Goal: Information Seeking & Learning: Learn about a topic

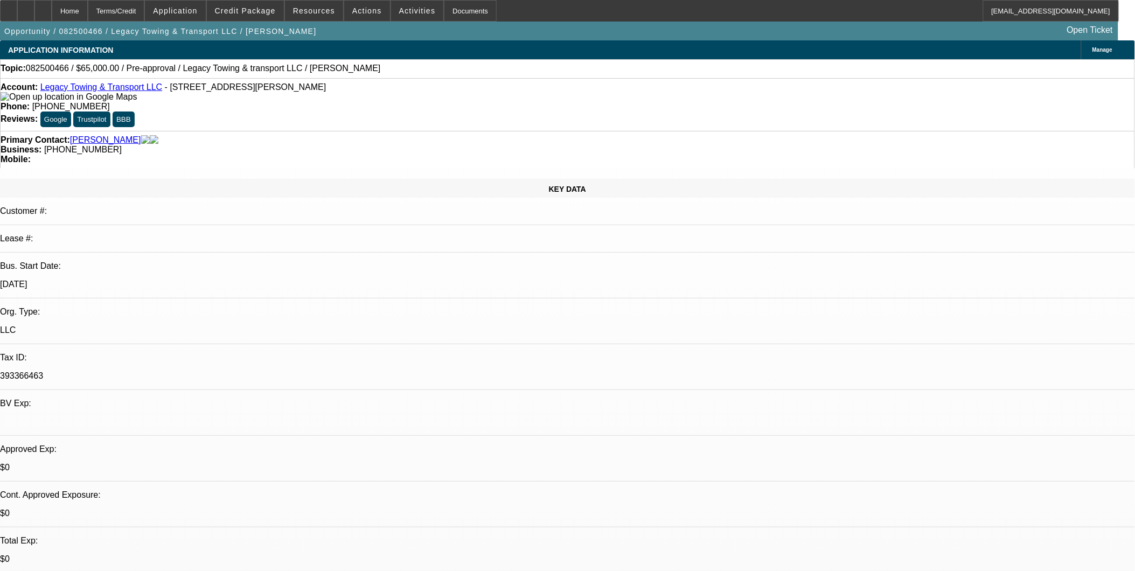
select select "0"
select select "2"
select select "0.1"
select select "1"
select select "2"
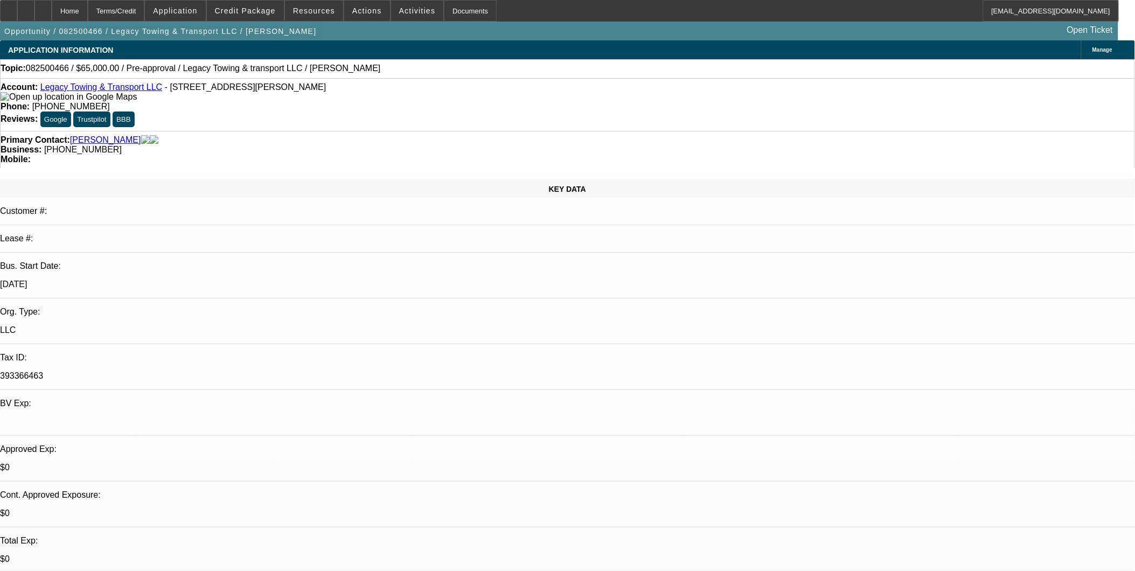
select select "4"
click at [82, 89] on link "Legacy Towing & Transport LLC" at bounding box center [101, 86] width 122 height 9
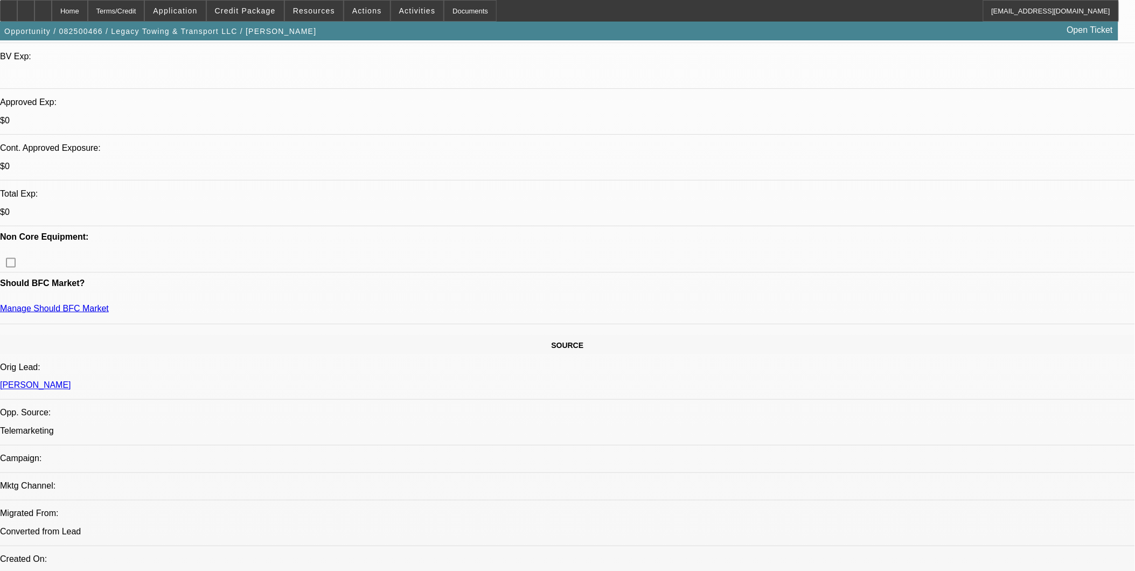
scroll to position [239, 0]
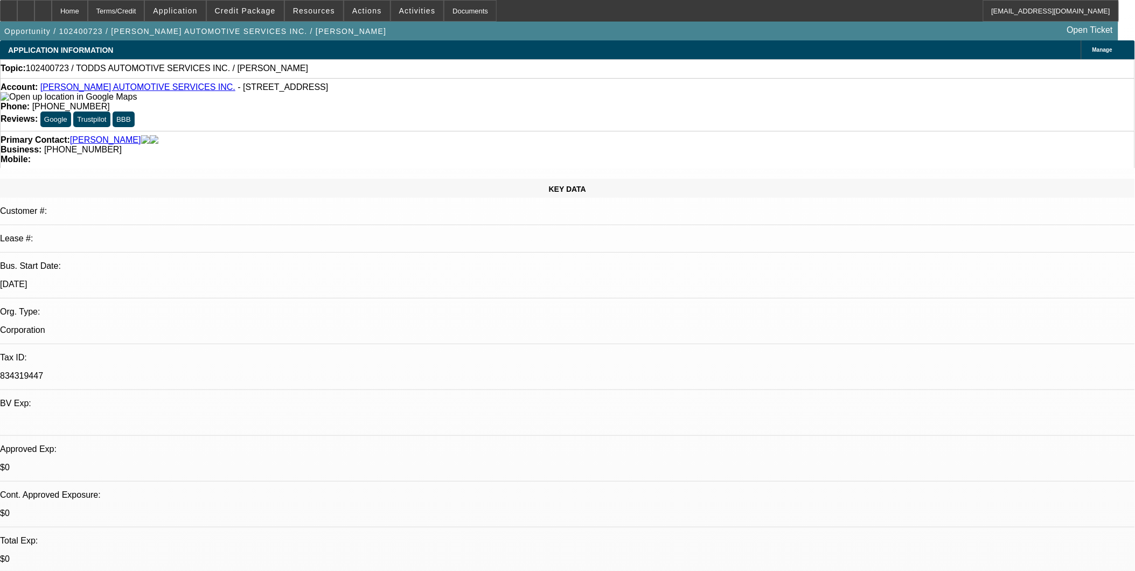
select select "0"
select select "2"
select select "0.1"
select select "1"
select select "2"
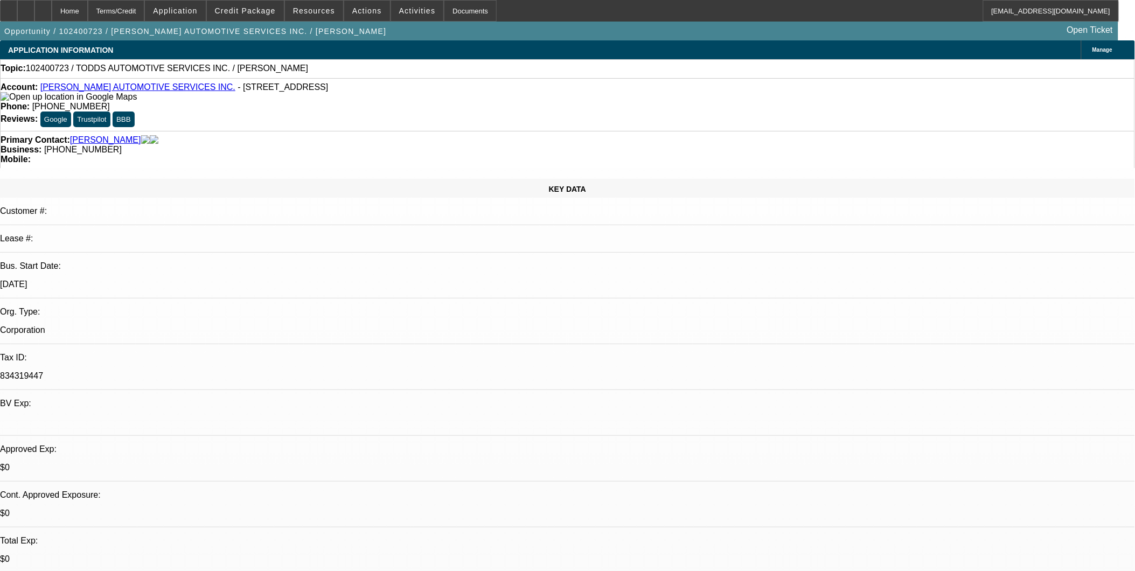
select select "4"
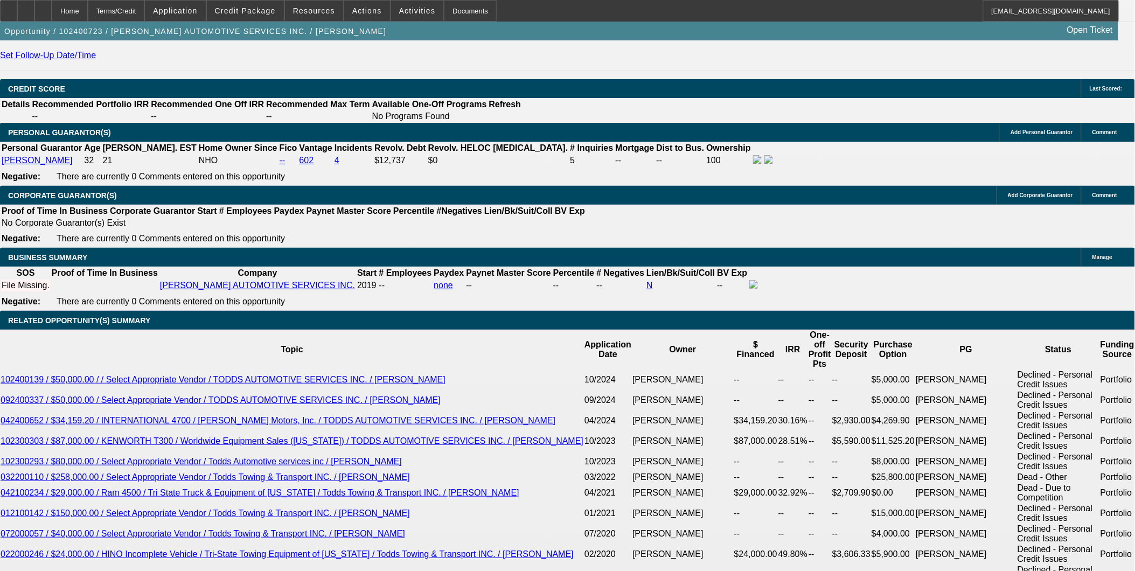
scroll to position [1496, 0]
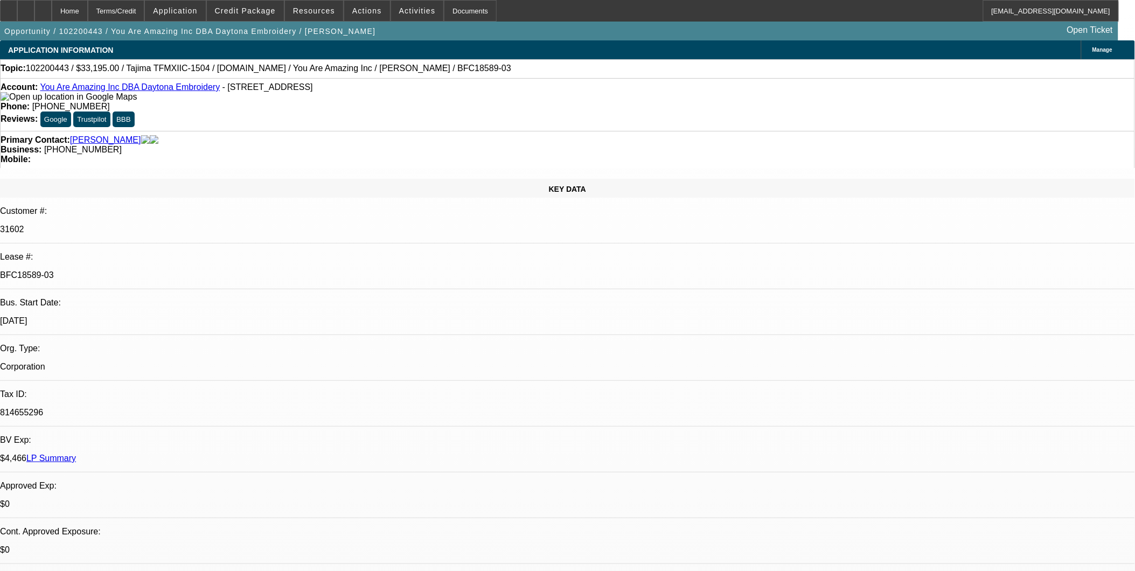
select select "0"
select select "2"
select select "0"
select select "2"
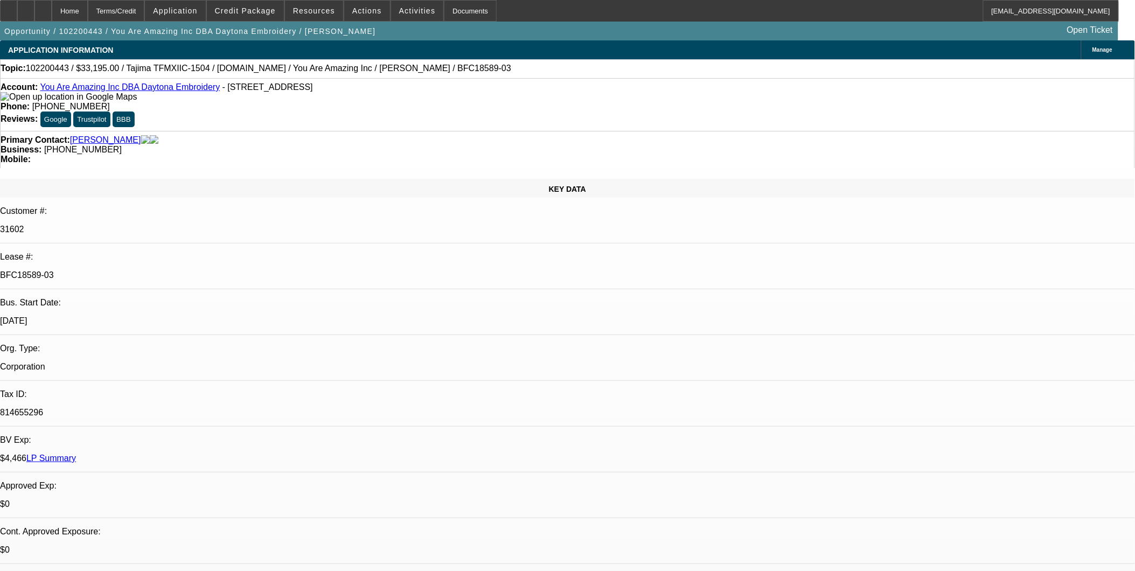
select select "0"
select select "2"
select select "0"
select select "2"
select select "0"
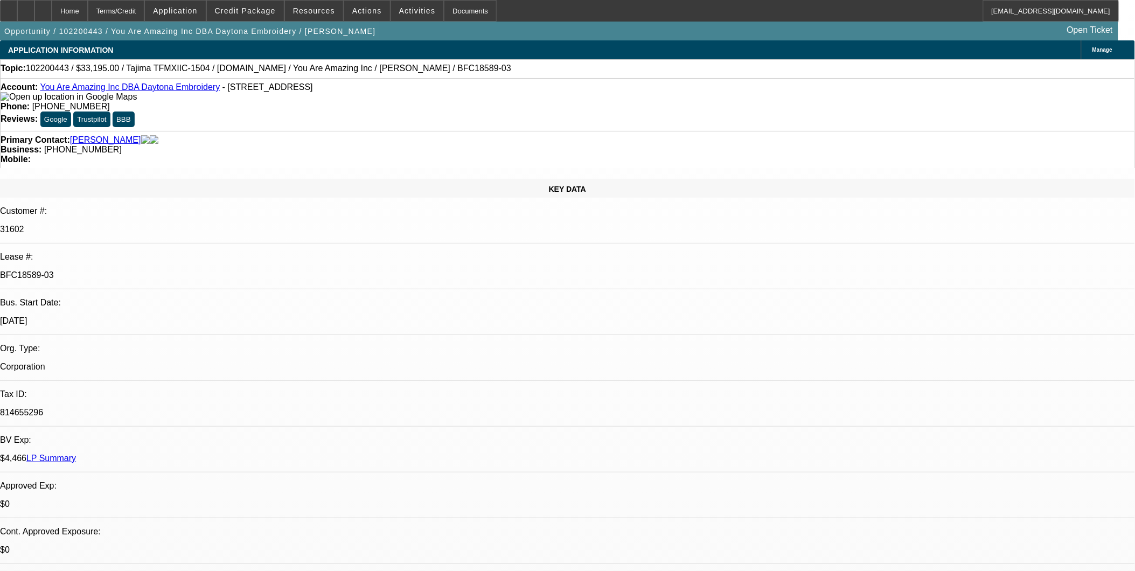
select select "1"
select select "2"
select select "6"
select select "1"
select select "2"
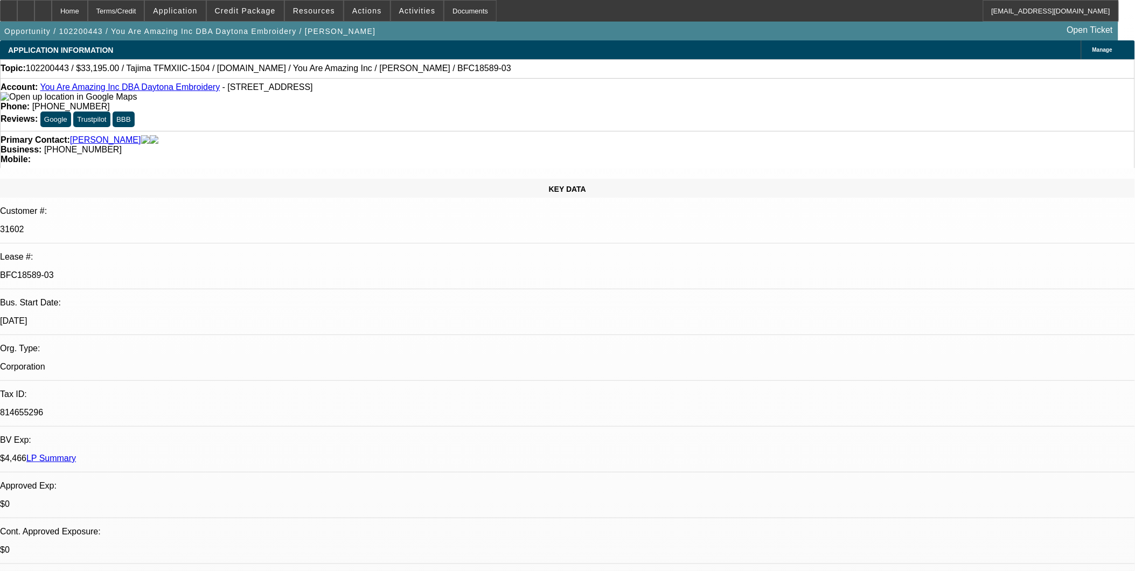
select select "6"
select select "1"
select select "2"
select select "6"
select select "1"
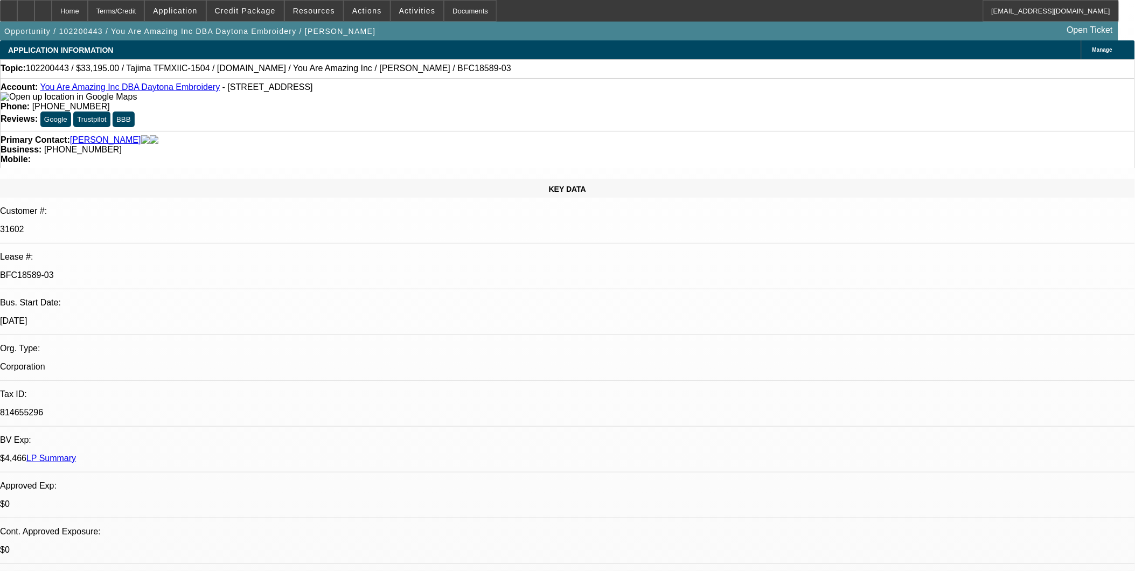
select select "2"
select select "6"
click at [143, 89] on link "You Are Amazing Inc DBA Daytona Embroidery" at bounding box center [130, 86] width 180 height 9
select select "0"
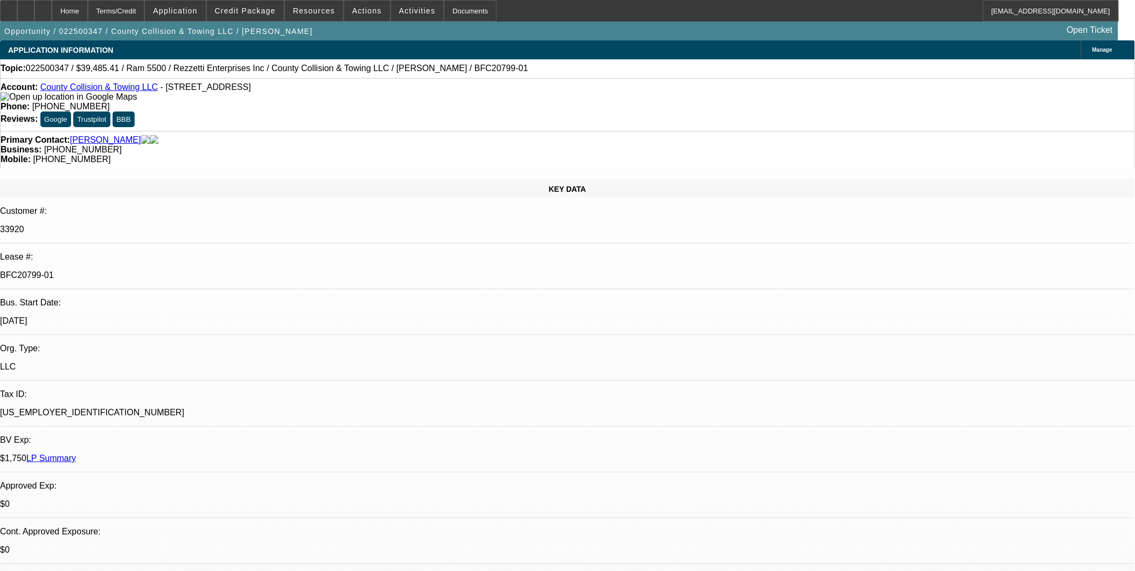
select select "0.1"
select select "0"
select select "0.1"
select select "0"
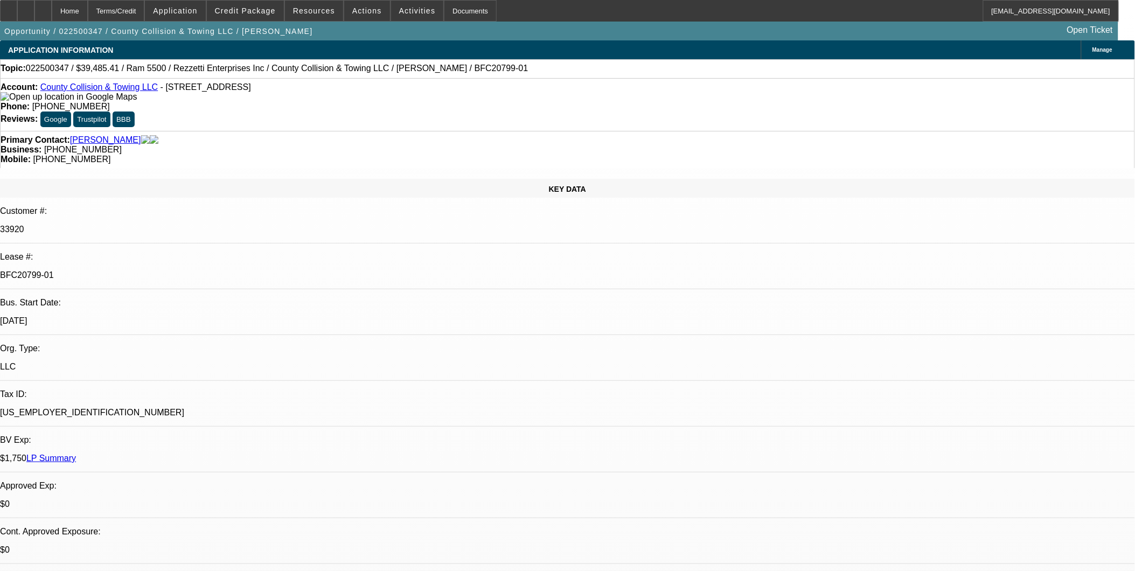
select select "0"
select select "0.1"
select select "0"
select select "0.1"
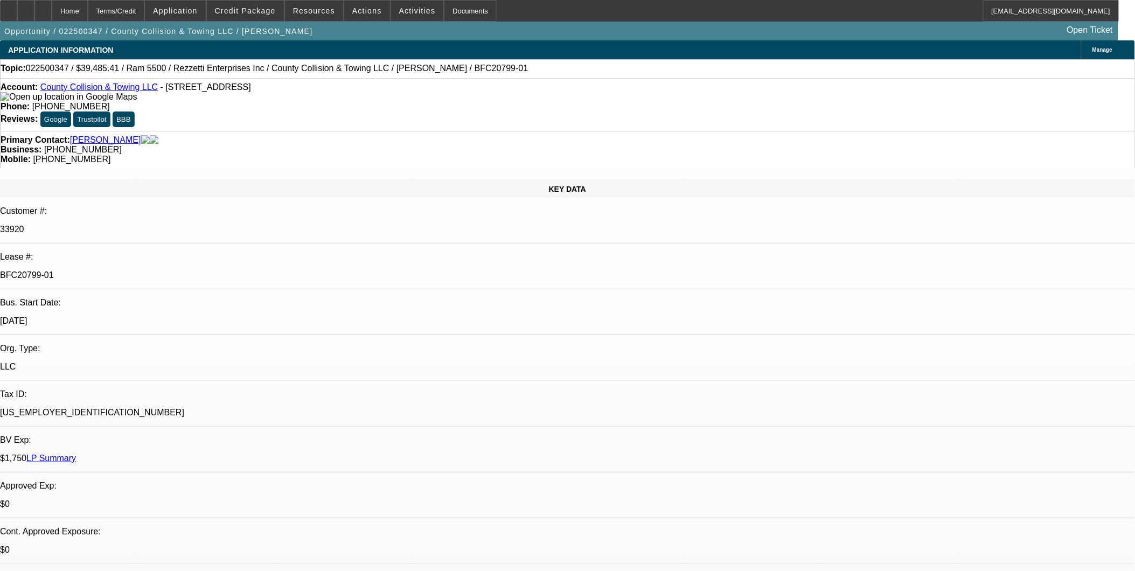
select select "1"
select select "4"
select select "1"
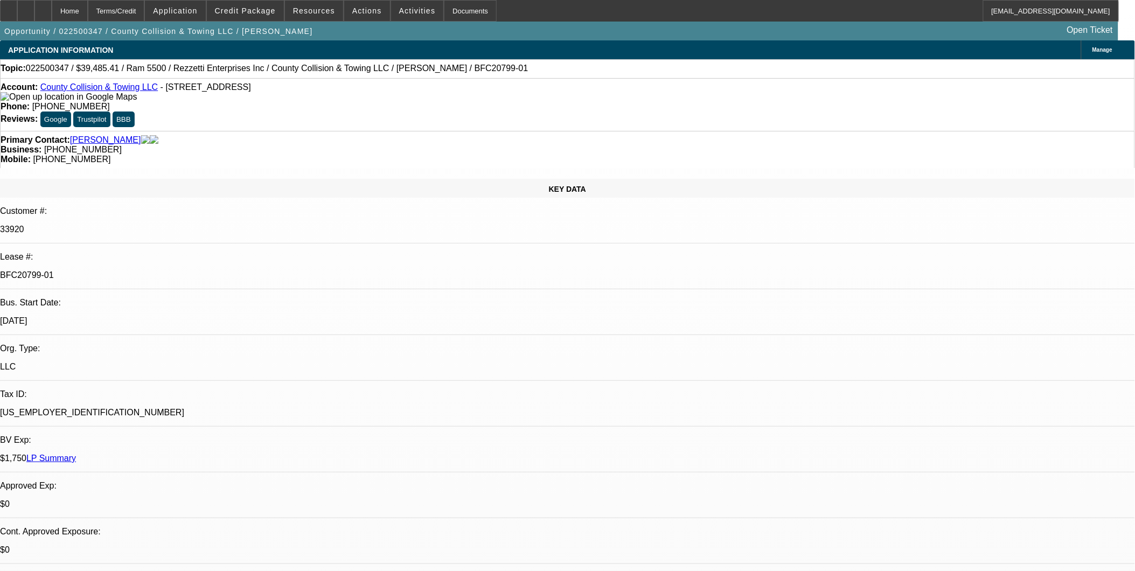
select select "4"
select select "1"
select select "4"
select select "1"
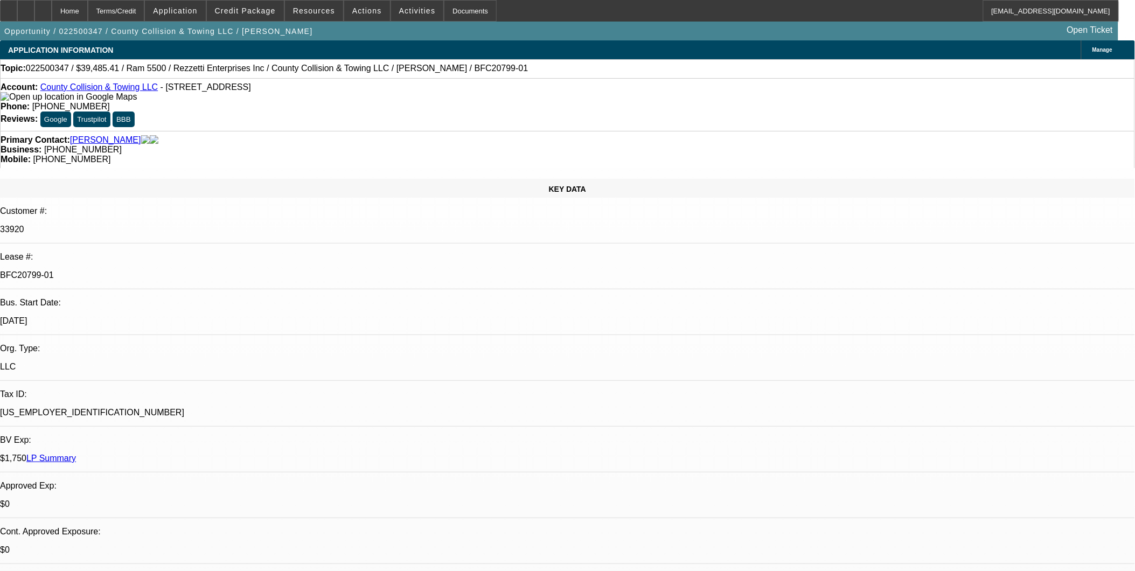
select select "1"
select select "4"
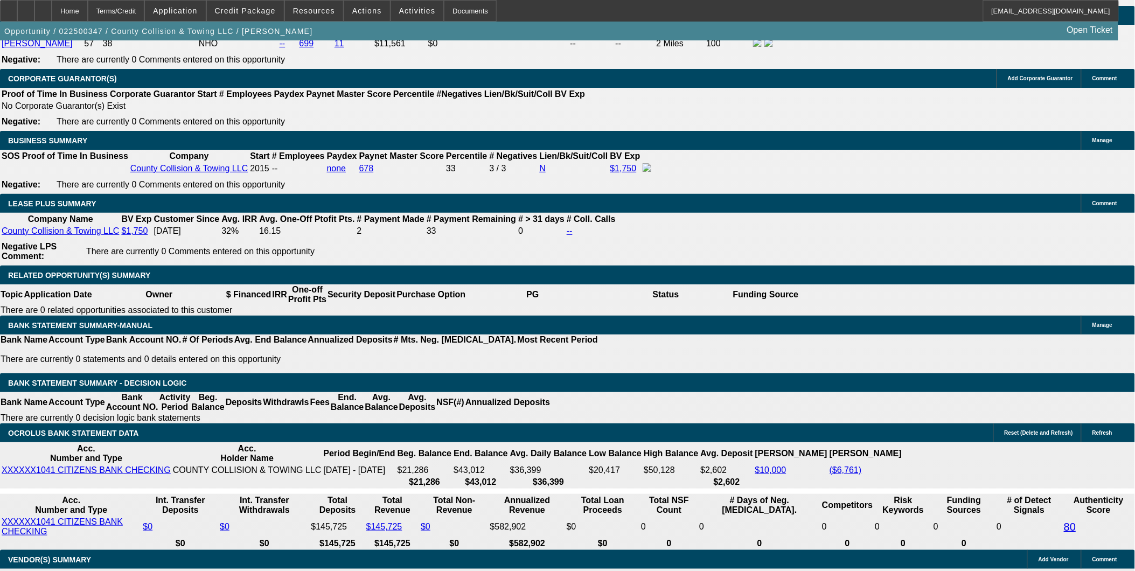
scroll to position [60, 0]
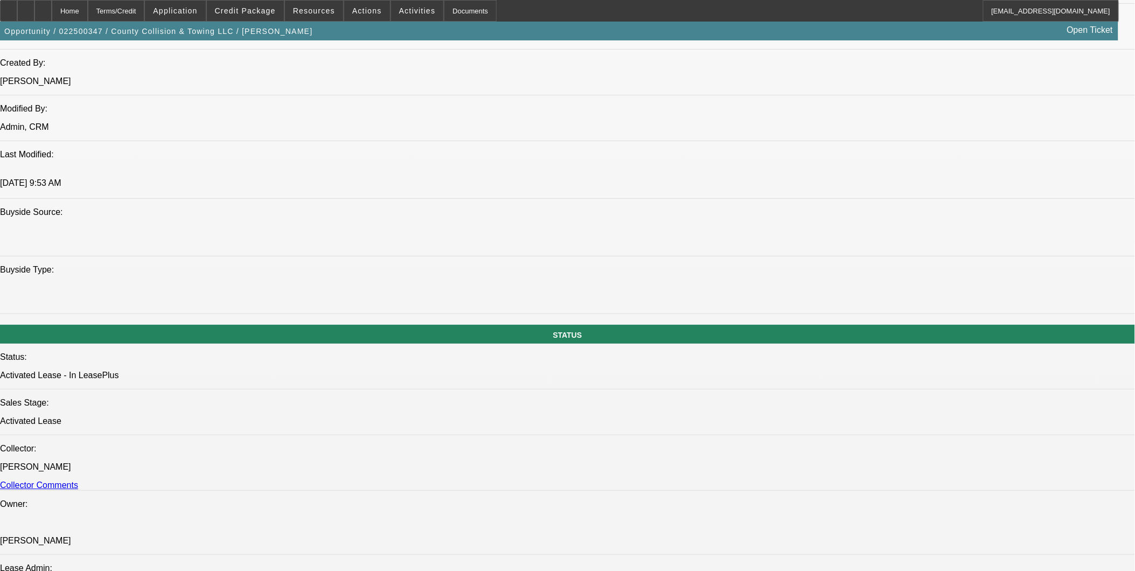
scroll to position [1197, 0]
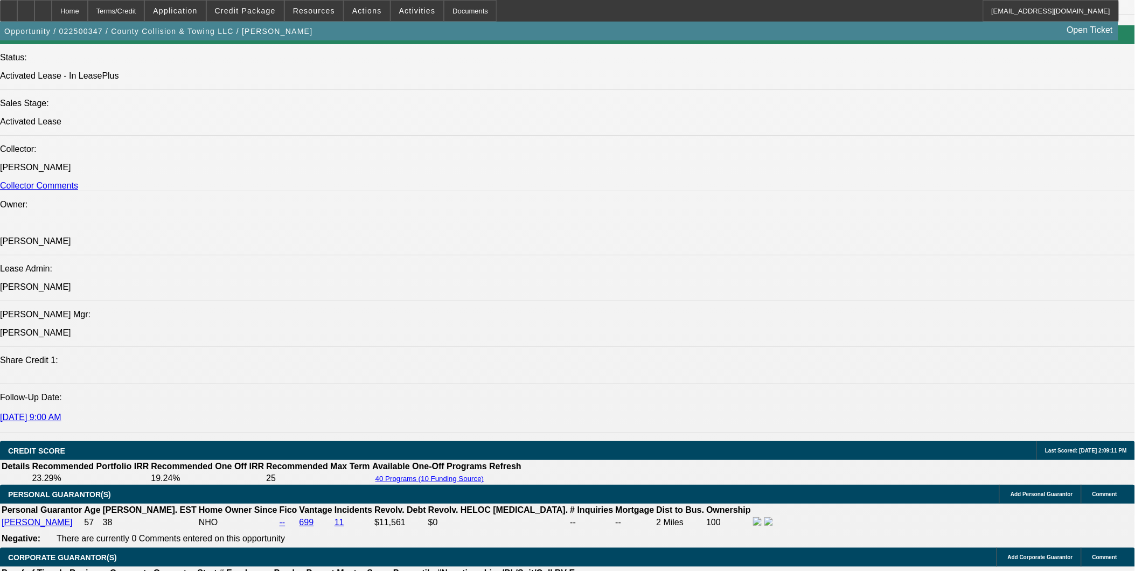
drag, startPoint x: 417, startPoint y: 343, endPoint x: 246, endPoint y: 324, distance: 171.8
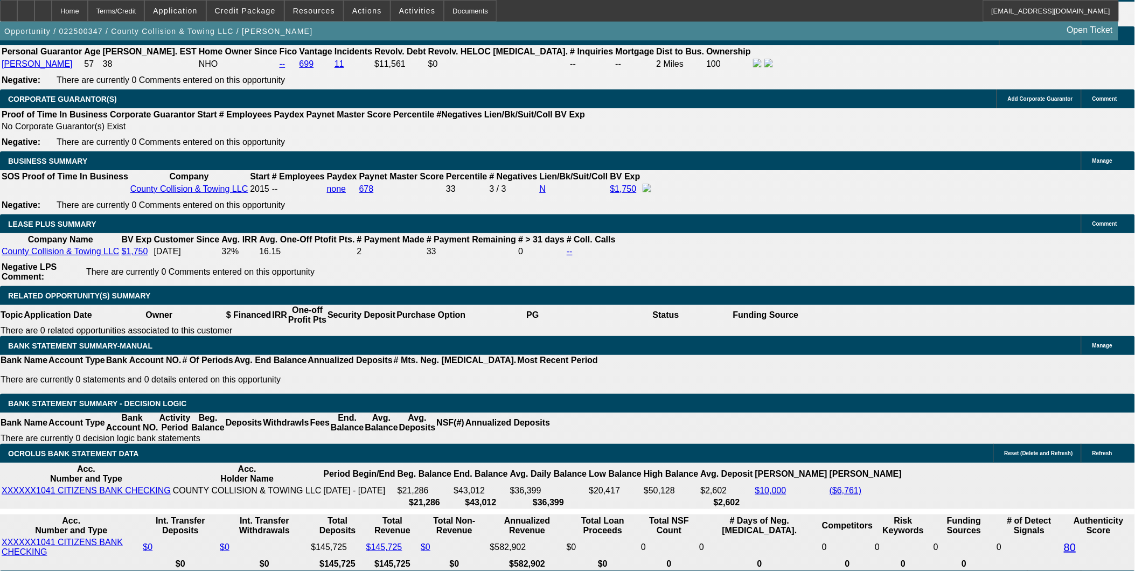
scroll to position [1676, 0]
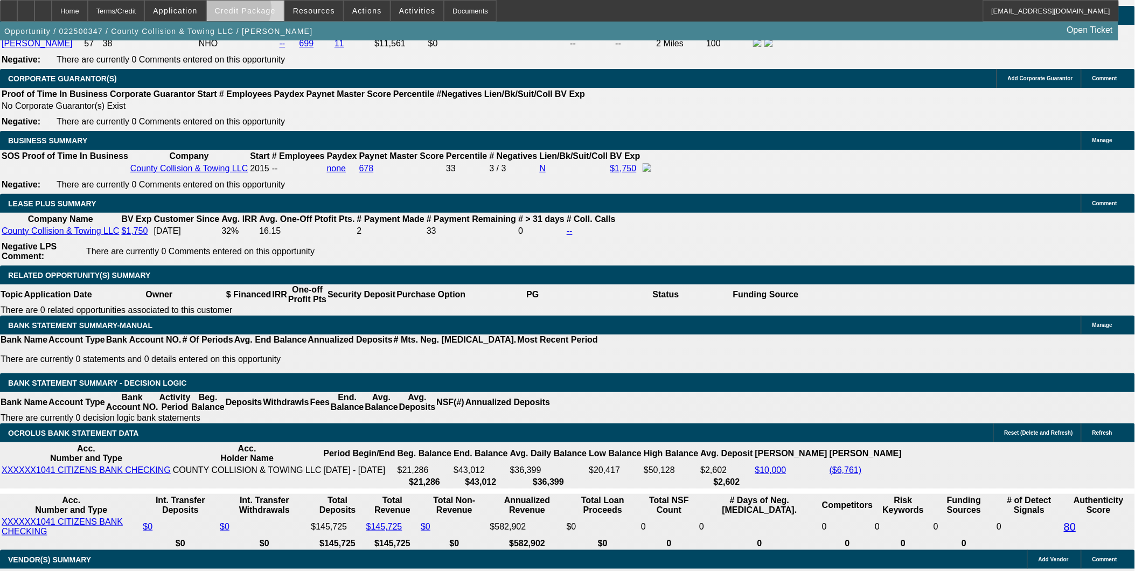
click at [253, 11] on span "Credit Package" at bounding box center [245, 10] width 61 height 9
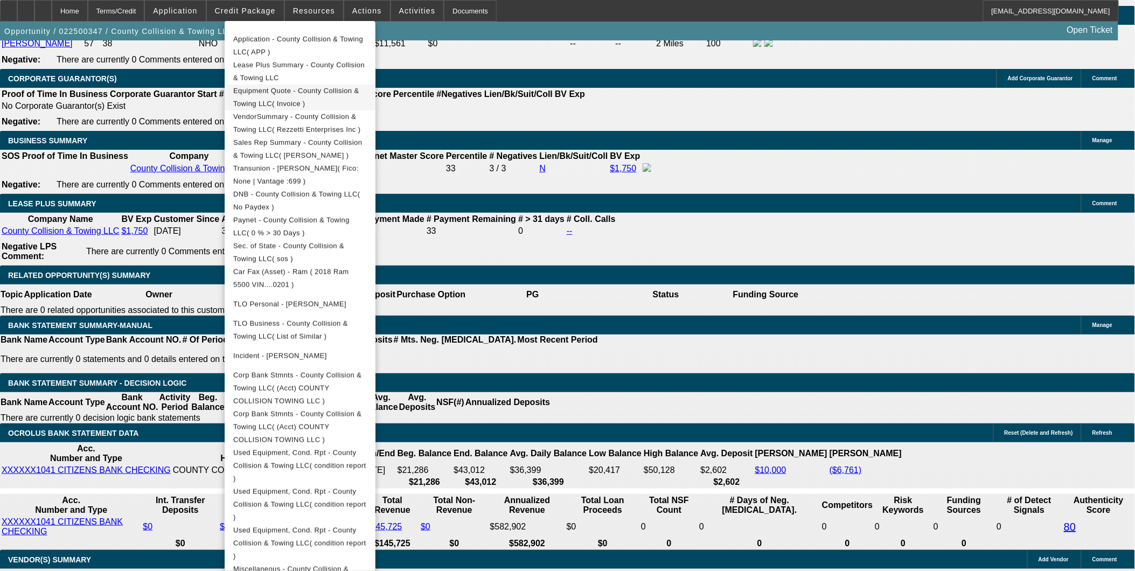
scroll to position [249, 0]
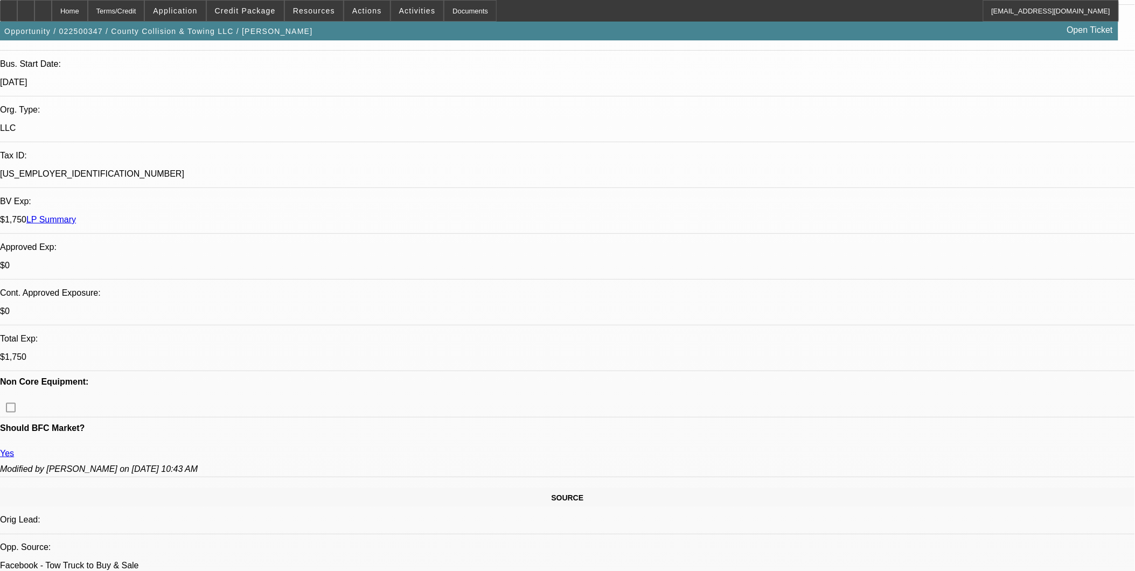
scroll to position [239, 0]
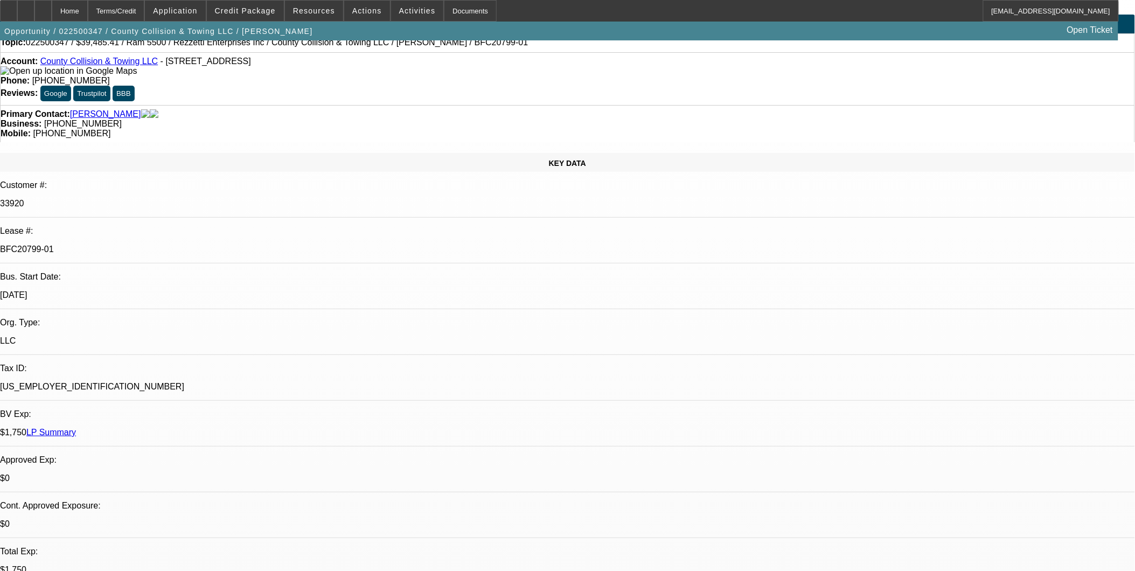
scroll to position [0, 0]
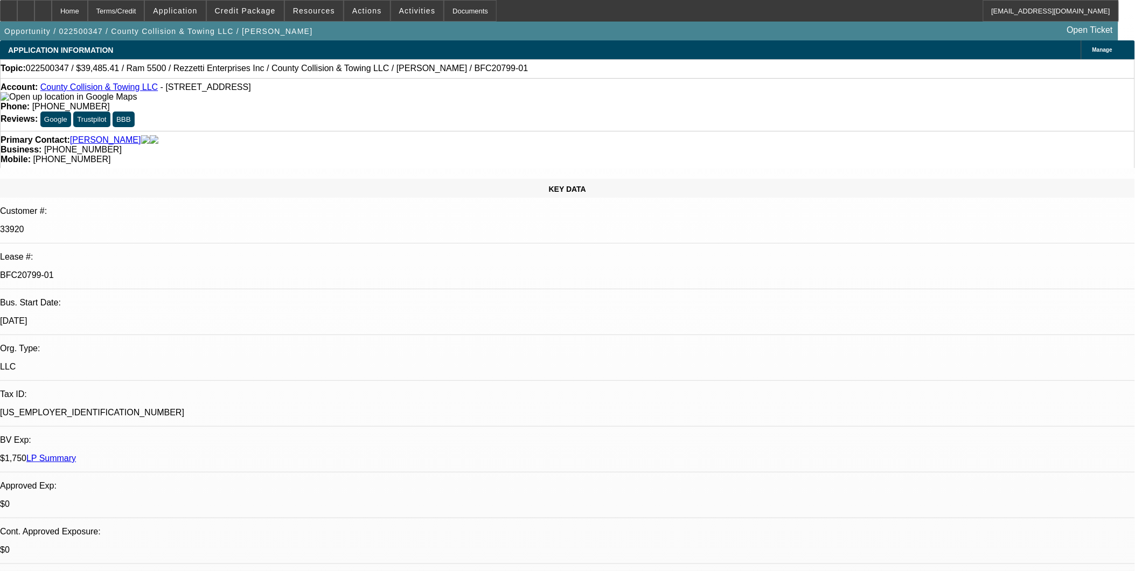
drag, startPoint x: 315, startPoint y: 95, endPoint x: 303, endPoint y: 94, distance: 12.4
click at [313, 95] on div "Account: County Collision & Towing LLC - 65 Woodbine St, Bergenfield, NJ 07621" at bounding box center [568, 91] width 1134 height 19
click at [88, 88] on link "County Collision & Towing LLC" at bounding box center [98, 86] width 117 height 9
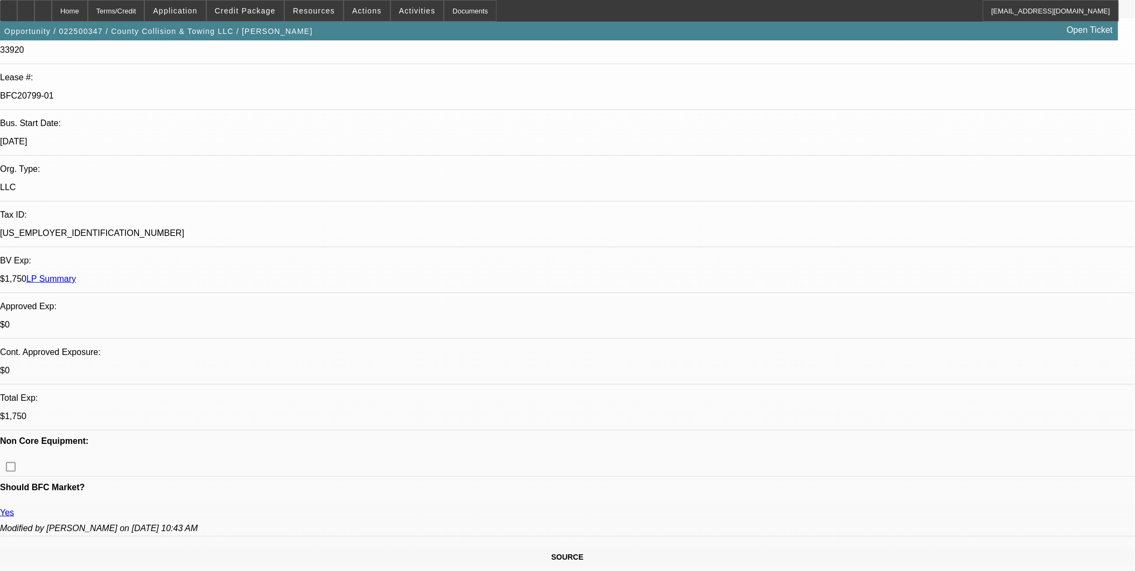
scroll to position [239, 0]
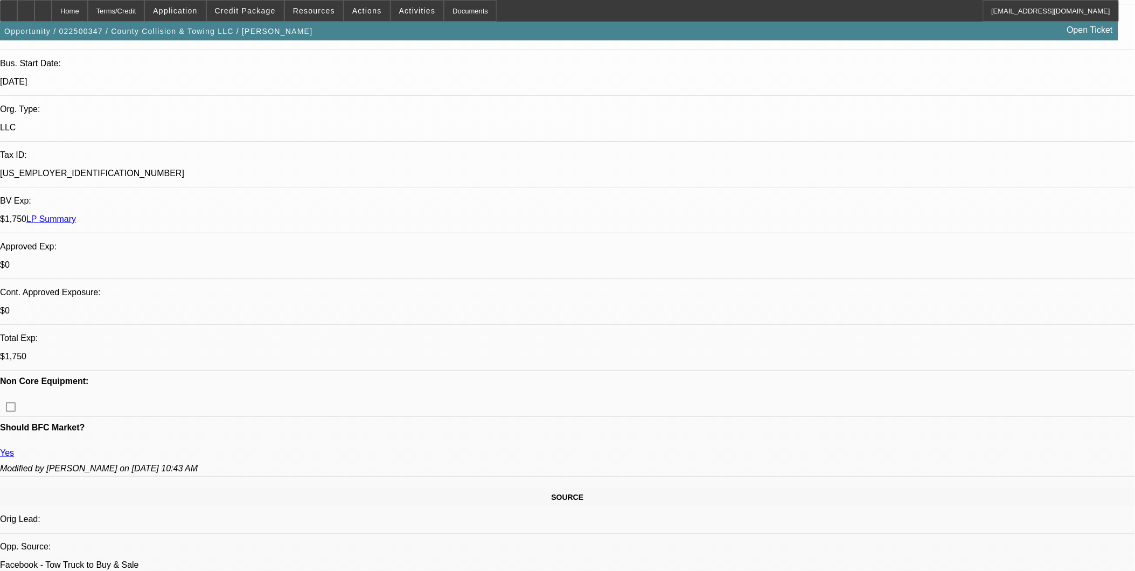
drag, startPoint x: 272, startPoint y: 329, endPoint x: 81, endPoint y: 274, distance: 199.0
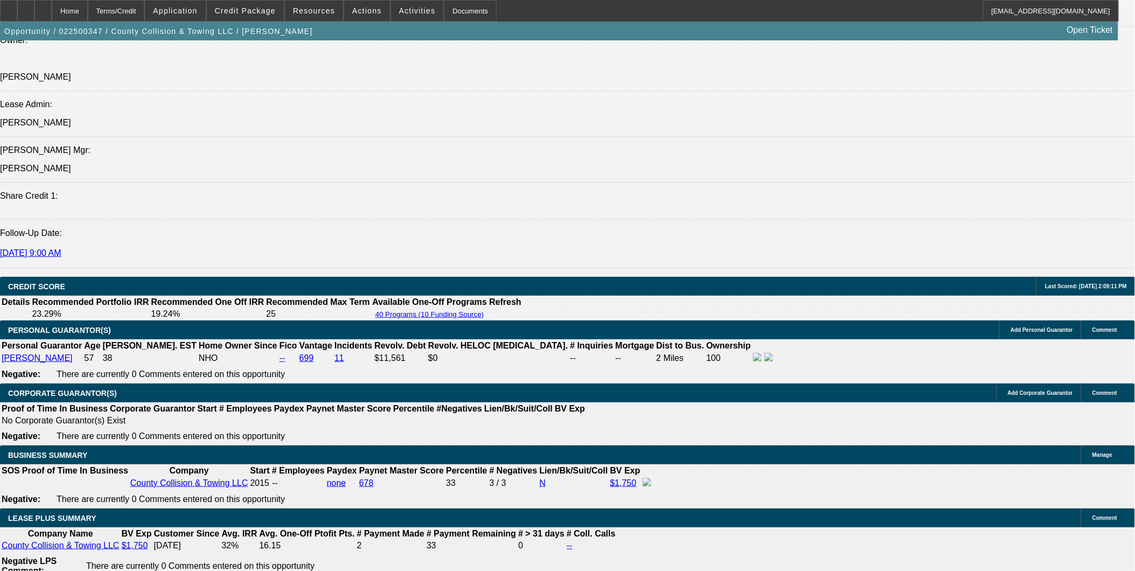
scroll to position [1436, 0]
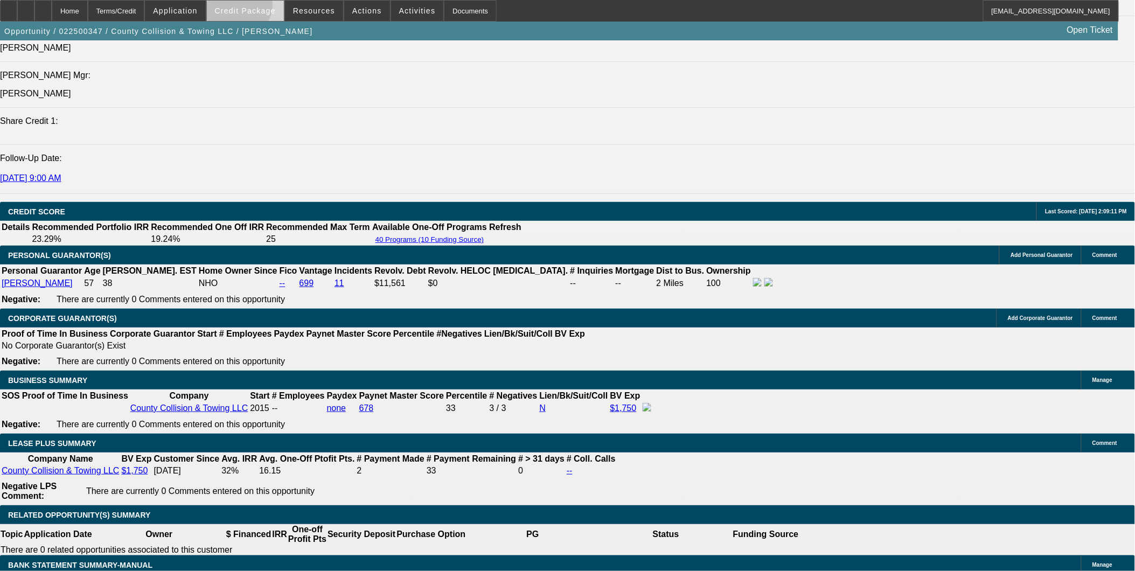
click at [250, 7] on span "Credit Package" at bounding box center [245, 10] width 61 height 9
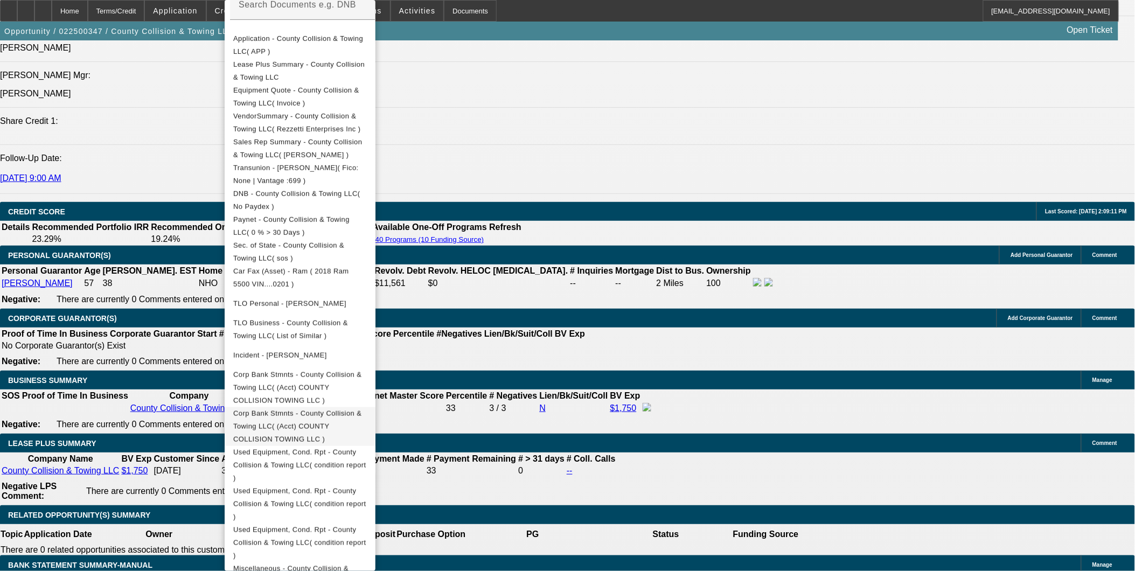
scroll to position [228, 0]
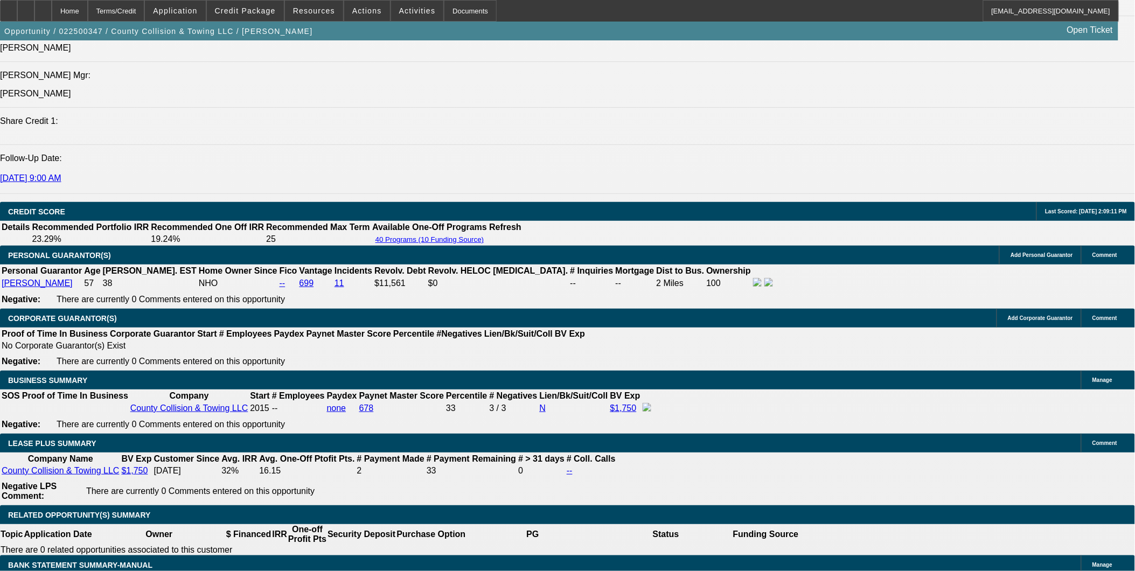
drag, startPoint x: 117, startPoint y: 189, endPoint x: 60, endPoint y: 171, distance: 60.0
drag, startPoint x: 17, startPoint y: 177, endPoint x: 129, endPoint y: 187, distance: 113.1
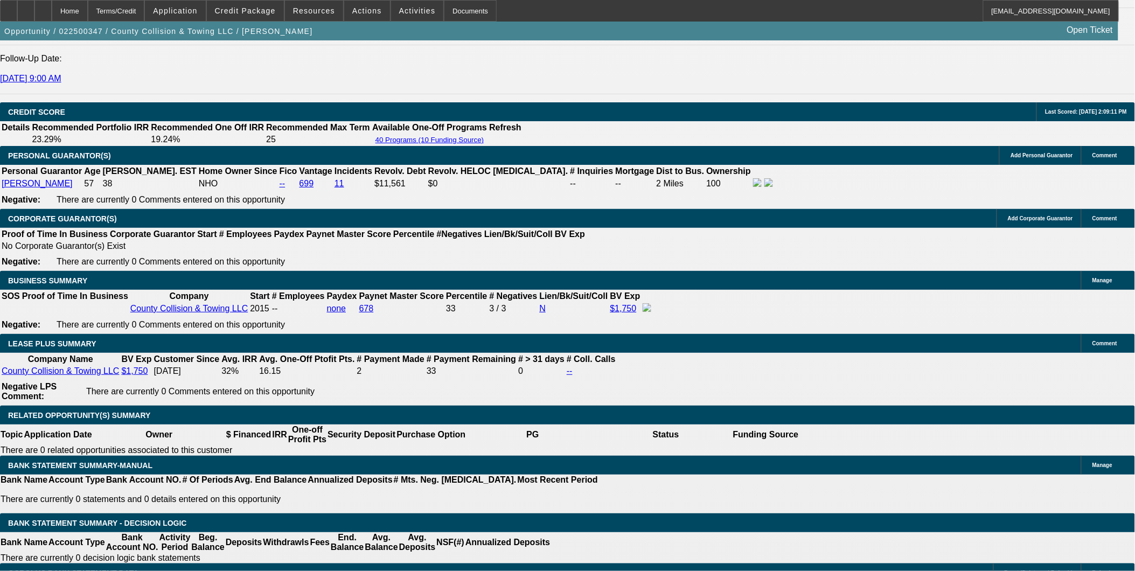
scroll to position [1496, 0]
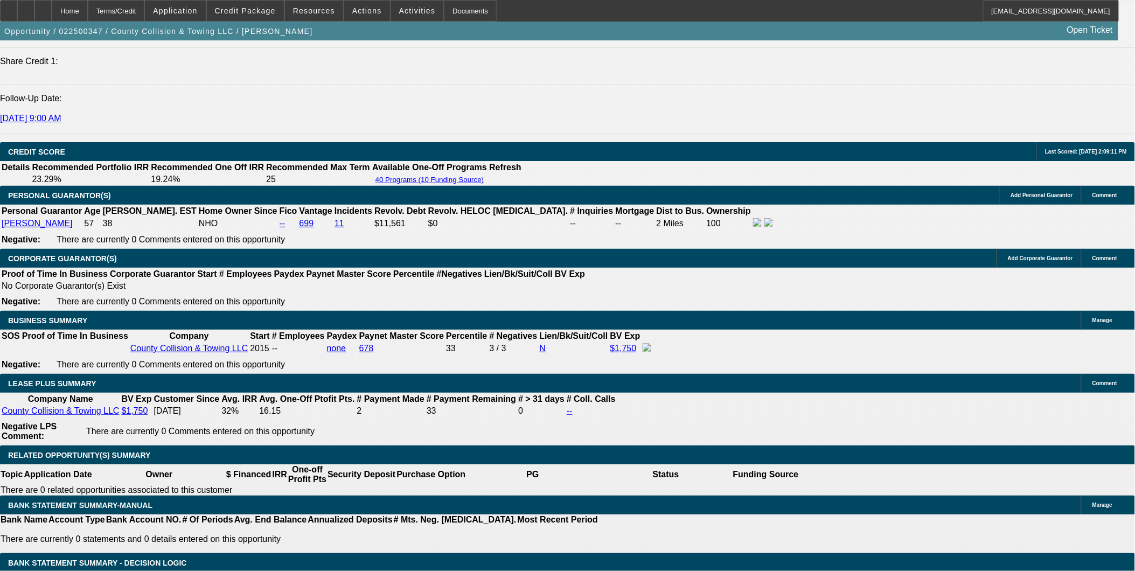
drag, startPoint x: 308, startPoint y: 168, endPoint x: 300, endPoint y: 168, distance: 7.5
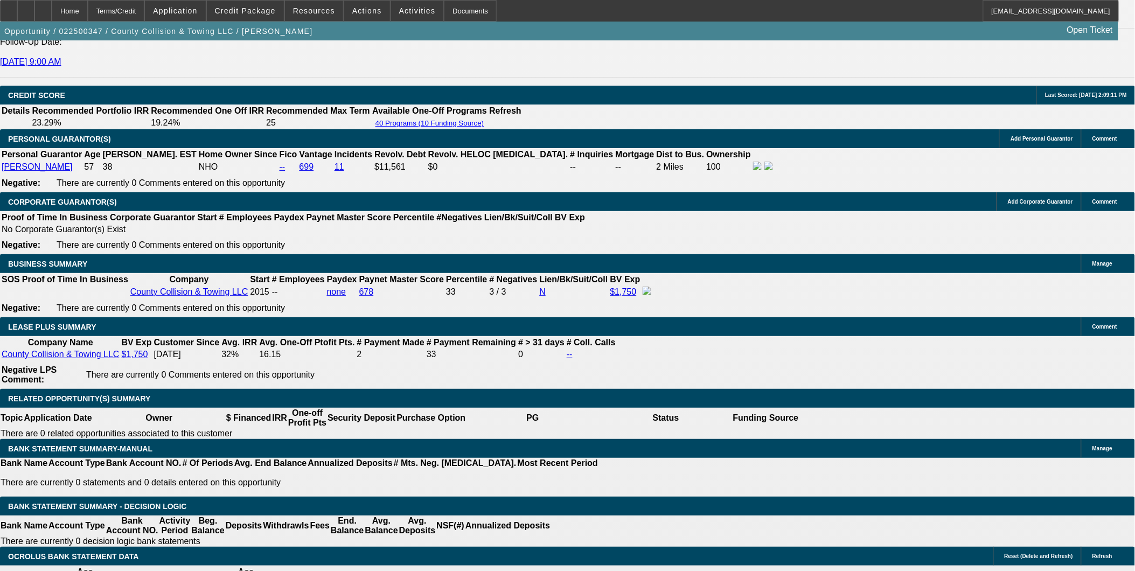
scroll to position [1556, 0]
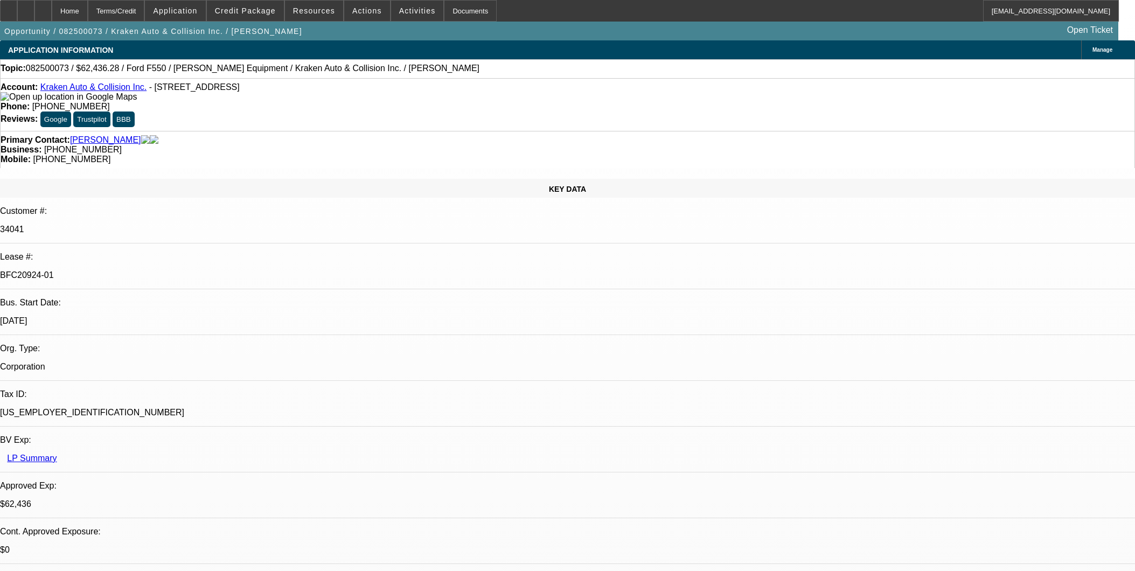
select select "0"
select select "3"
select select "0.1"
select select "4"
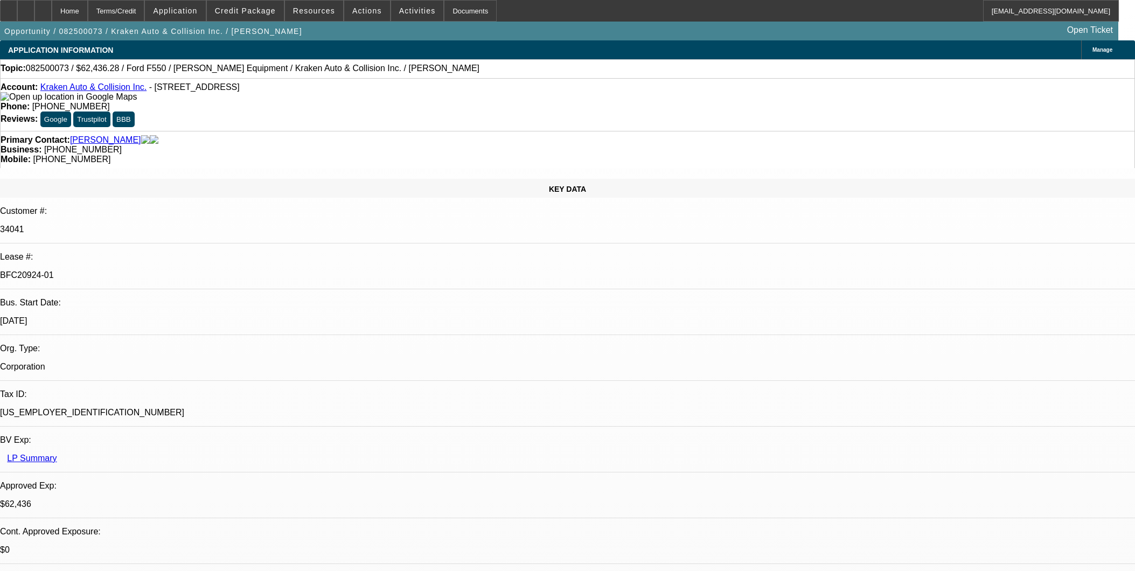
select select "0"
select select "0.1"
select select "4"
select select "0"
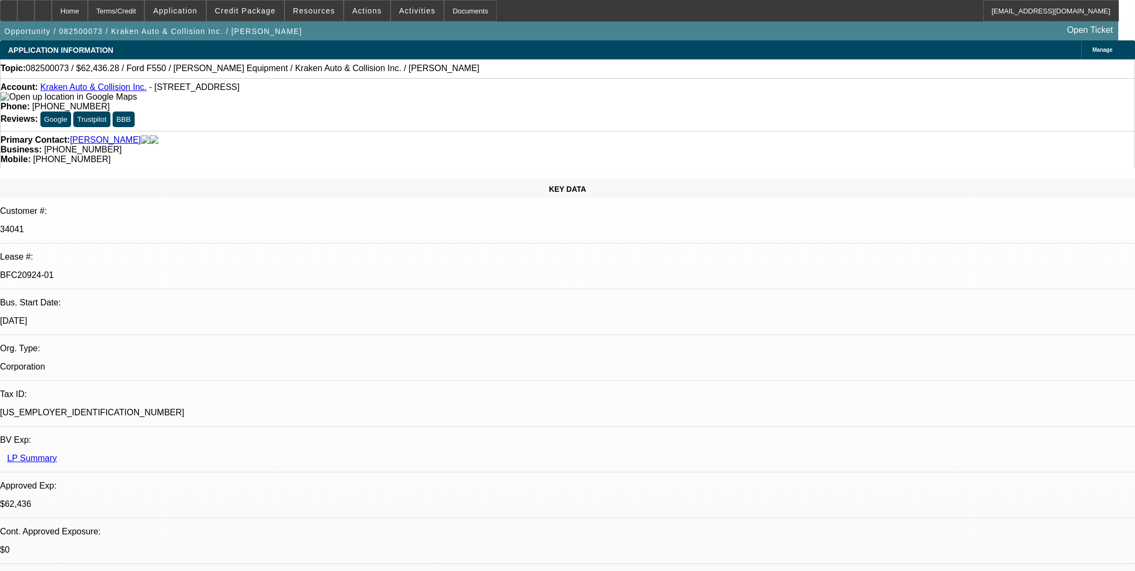
select select "0"
select select "0.1"
select select "4"
select select "0"
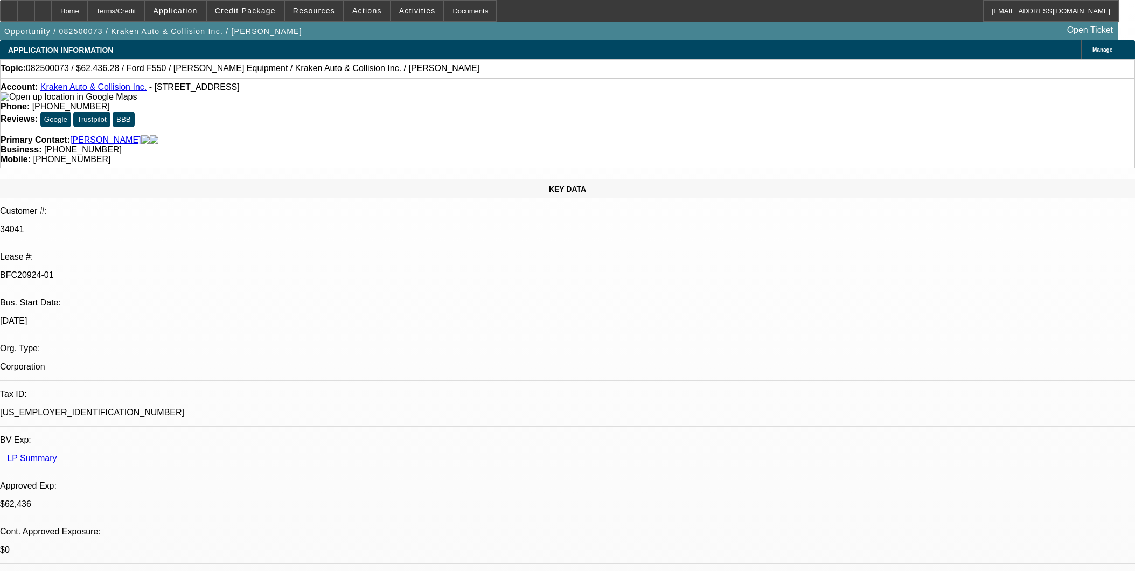
select select "0.1"
select select "4"
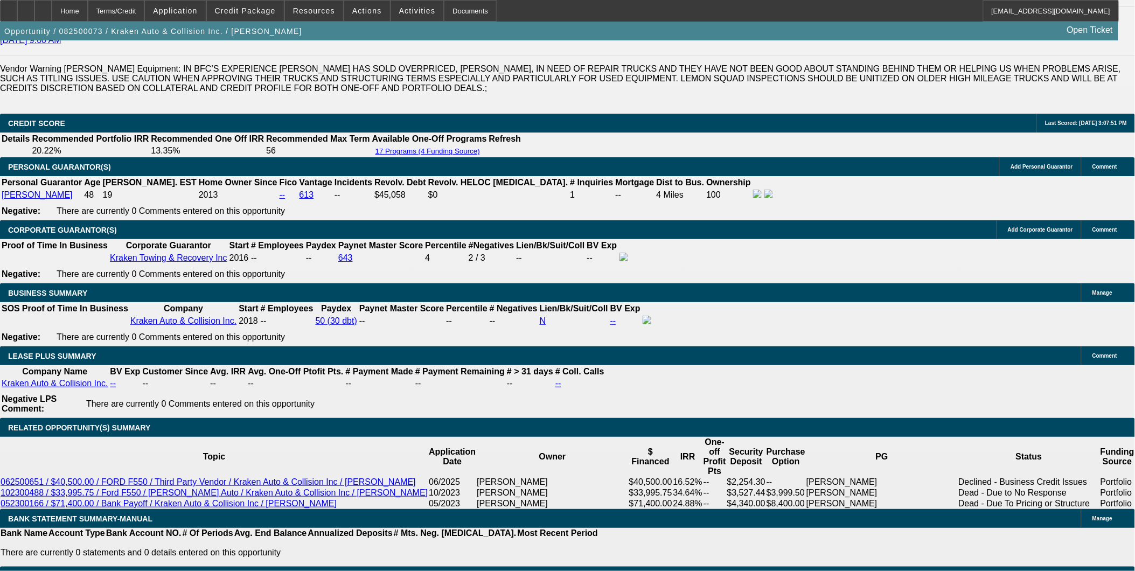
scroll to position [60, 0]
drag, startPoint x: 728, startPoint y: 226, endPoint x: 715, endPoint y: 234, distance: 15.7
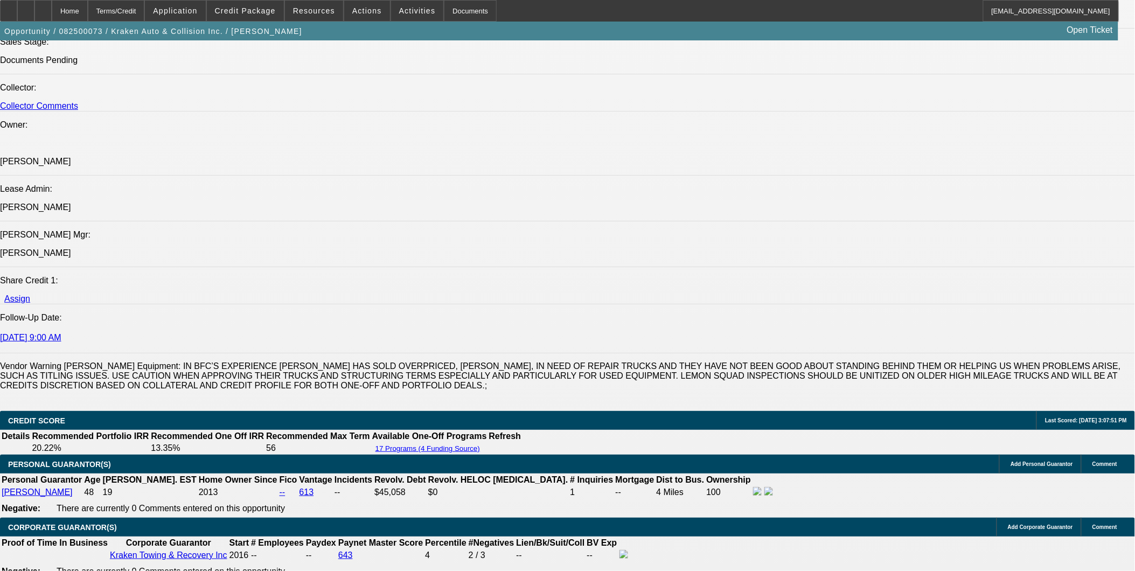
scroll to position [1257, 0]
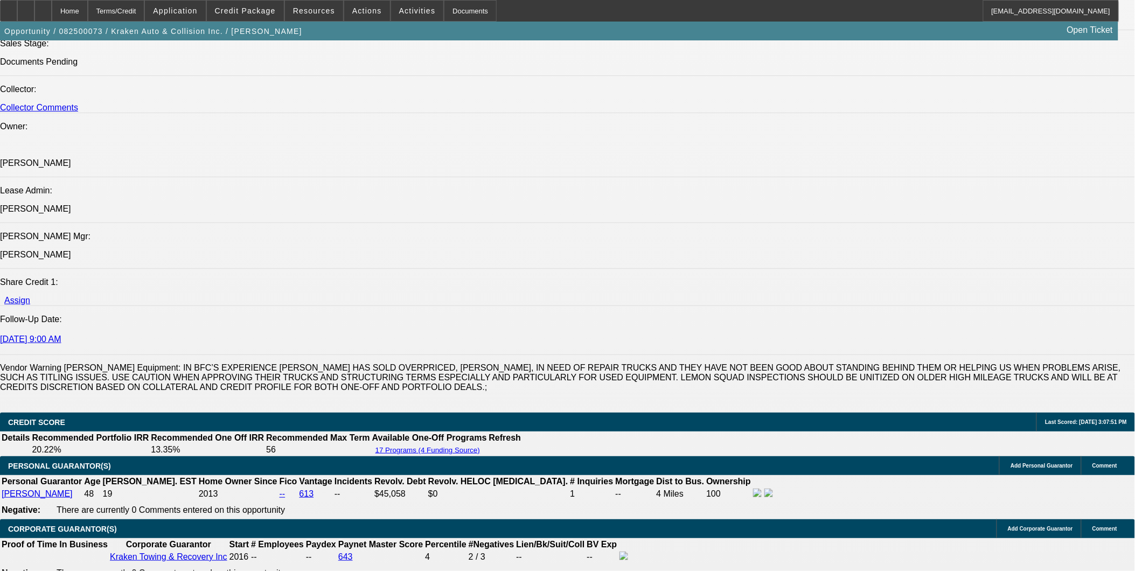
drag, startPoint x: 400, startPoint y: 279, endPoint x: 8, endPoint y: 251, distance: 392.7
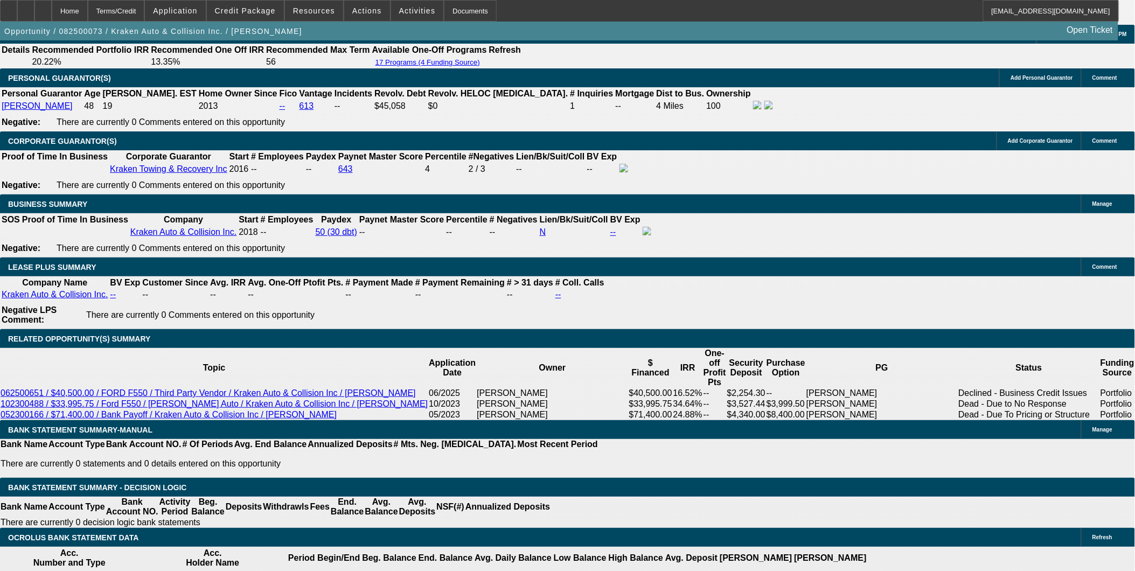
scroll to position [1616, 0]
